Goal: Transaction & Acquisition: Subscribe to service/newsletter

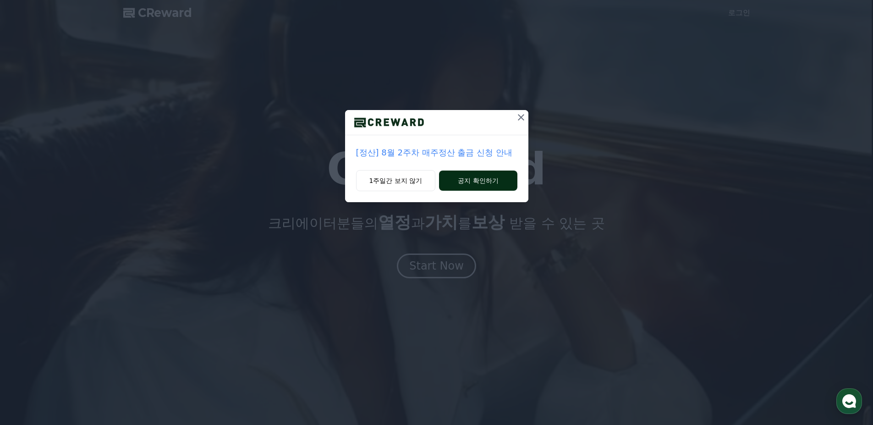
click at [484, 171] on button "공지 확인하기" at bounding box center [478, 181] width 78 height 20
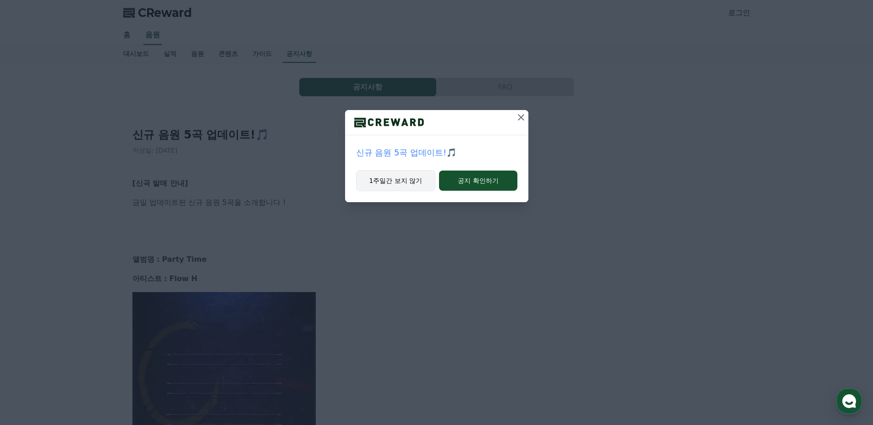
click at [398, 170] on button "1주일간 보지 않기" at bounding box center [396, 180] width 80 height 21
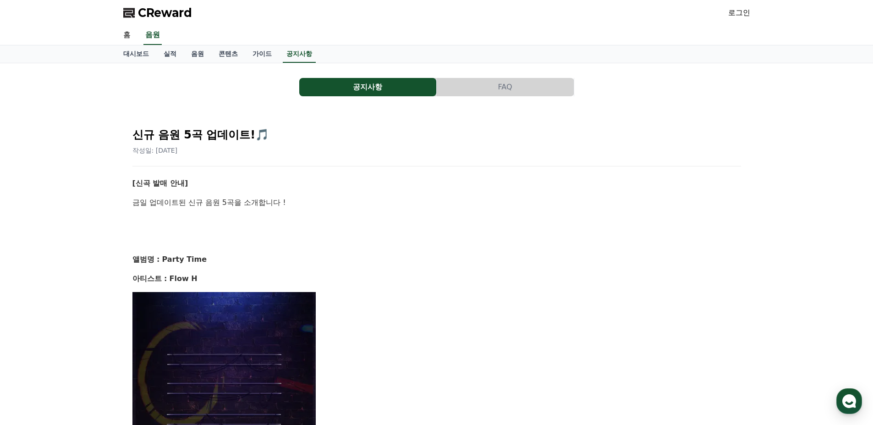
click at [166, 12] on span "CReward" at bounding box center [165, 13] width 54 height 15
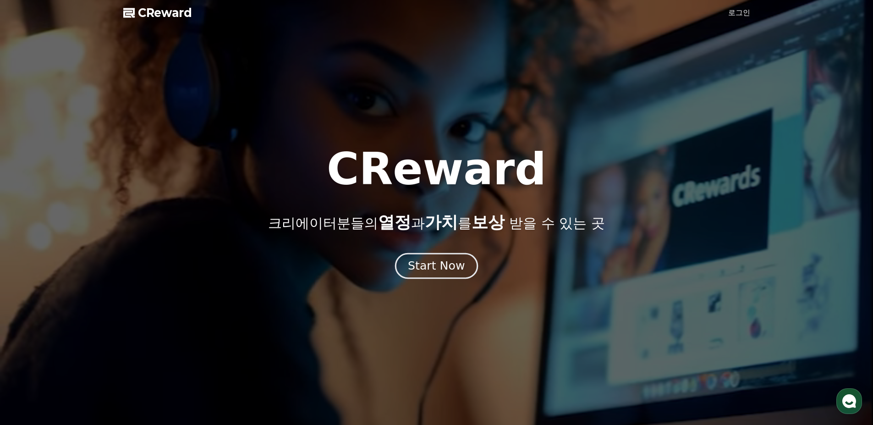
click at [441, 263] on div "Start Now" at bounding box center [436, 266] width 57 height 16
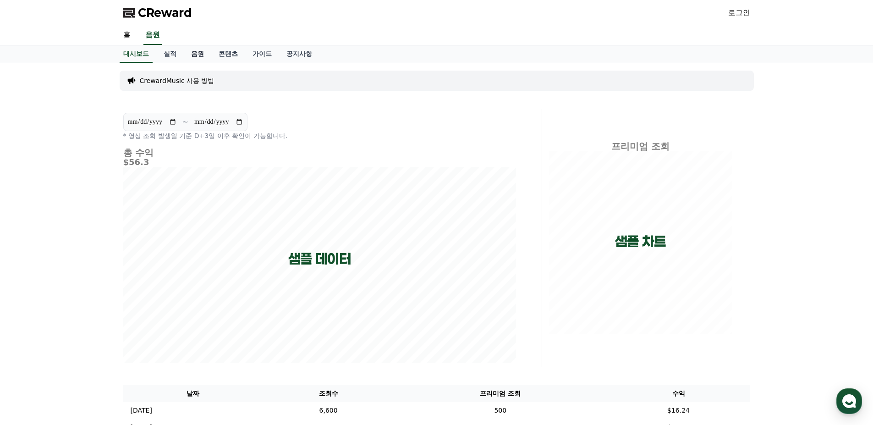
click at [188, 47] on link "음원" at bounding box center [198, 53] width 28 height 17
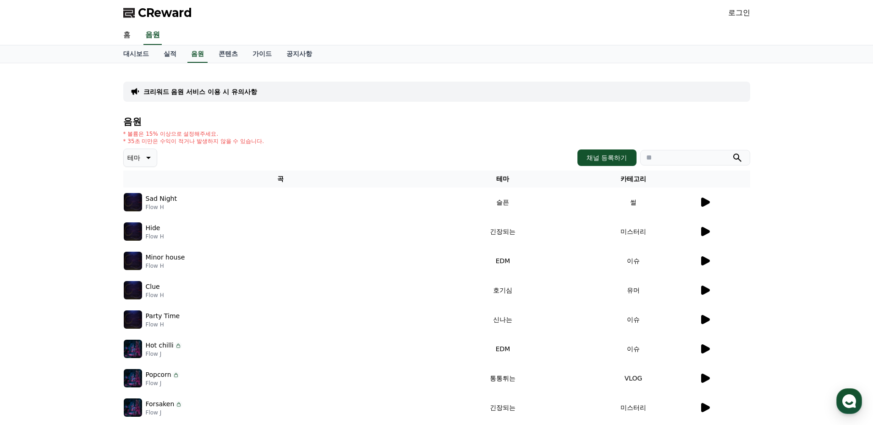
click at [710, 197] on icon at bounding box center [705, 202] width 11 height 11
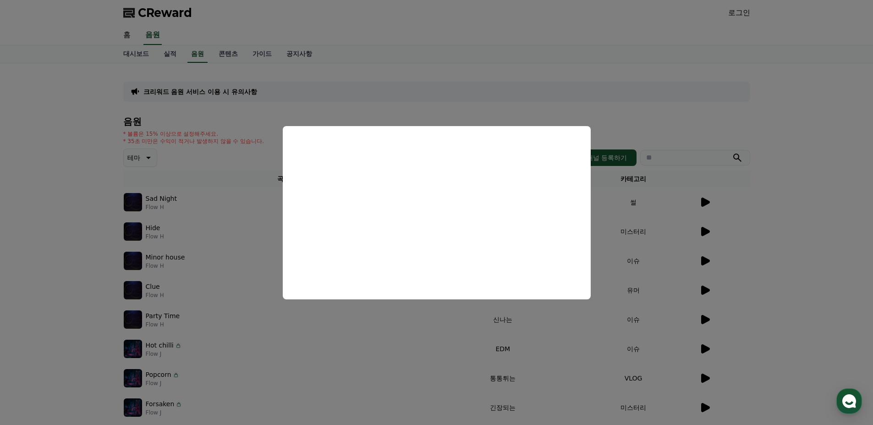
click at [604, 209] on button "close modal" at bounding box center [436, 212] width 873 height 425
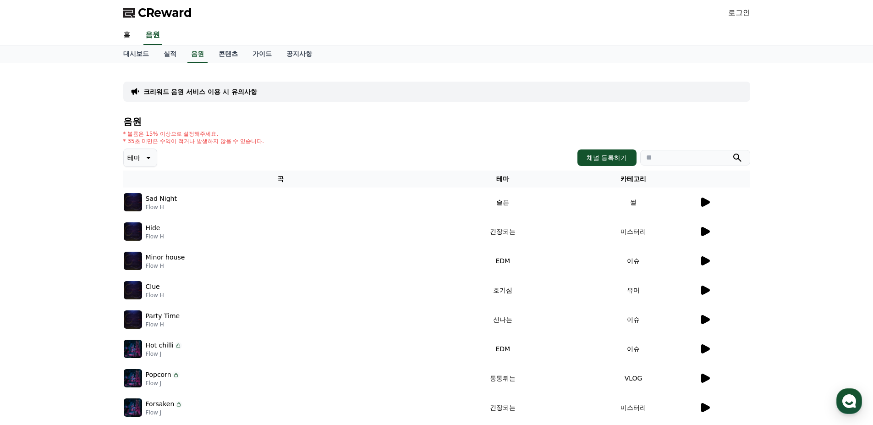
click at [483, 187] on td "슬픈" at bounding box center [503, 201] width 131 height 29
click at [149, 194] on p "Sad Night" at bounding box center [161, 199] width 31 height 10
click at [131, 193] on img at bounding box center [133, 202] width 18 height 18
click at [266, 193] on div "Sad Night Flow H" at bounding box center [281, 202] width 314 height 18
click at [609, 150] on button "채널 등록하기" at bounding box center [607, 157] width 59 height 17
